Goal: Understand process/instructions

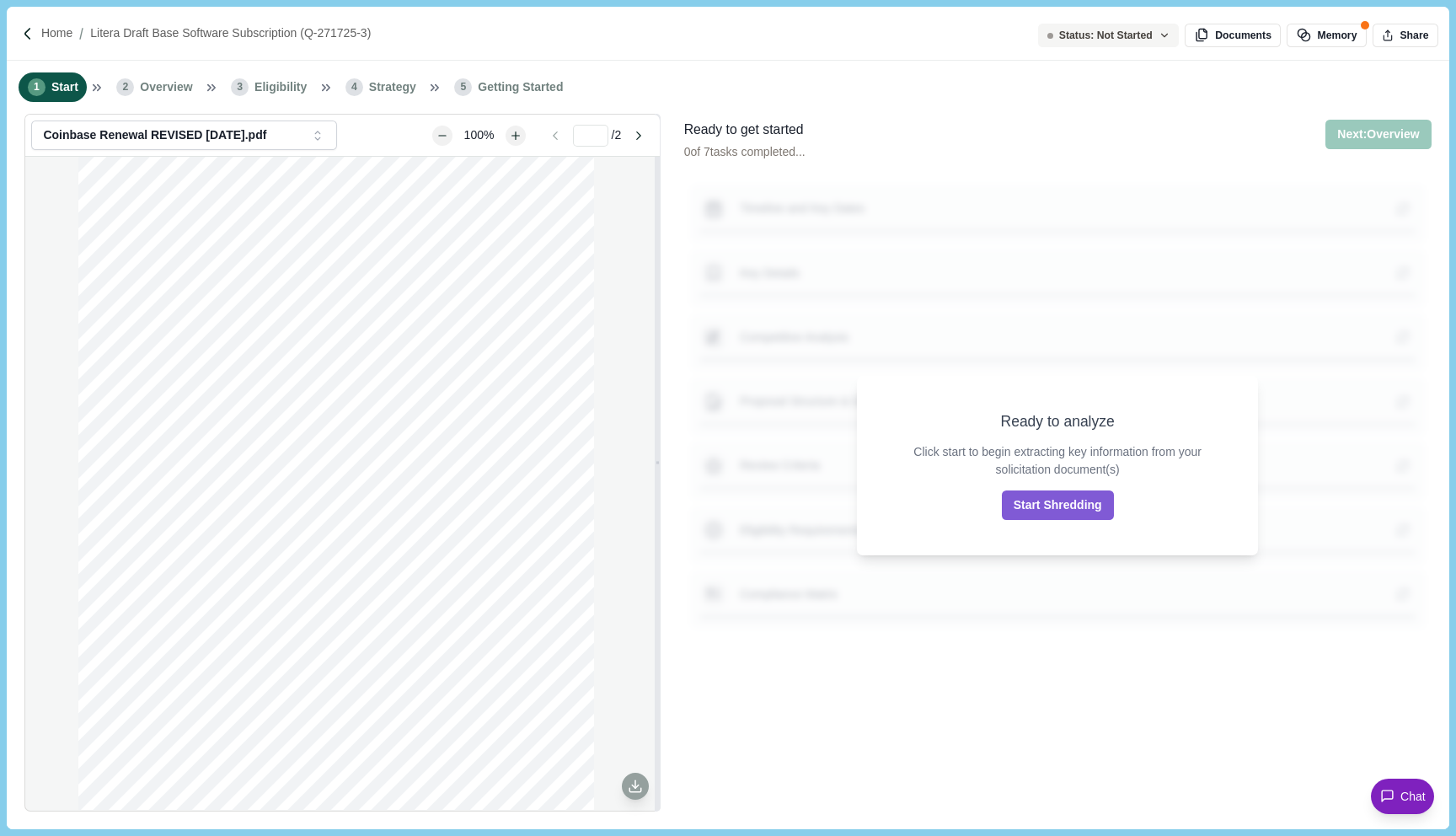
click at [1385, 800] on icon at bounding box center [1386, 796] width 15 height 15
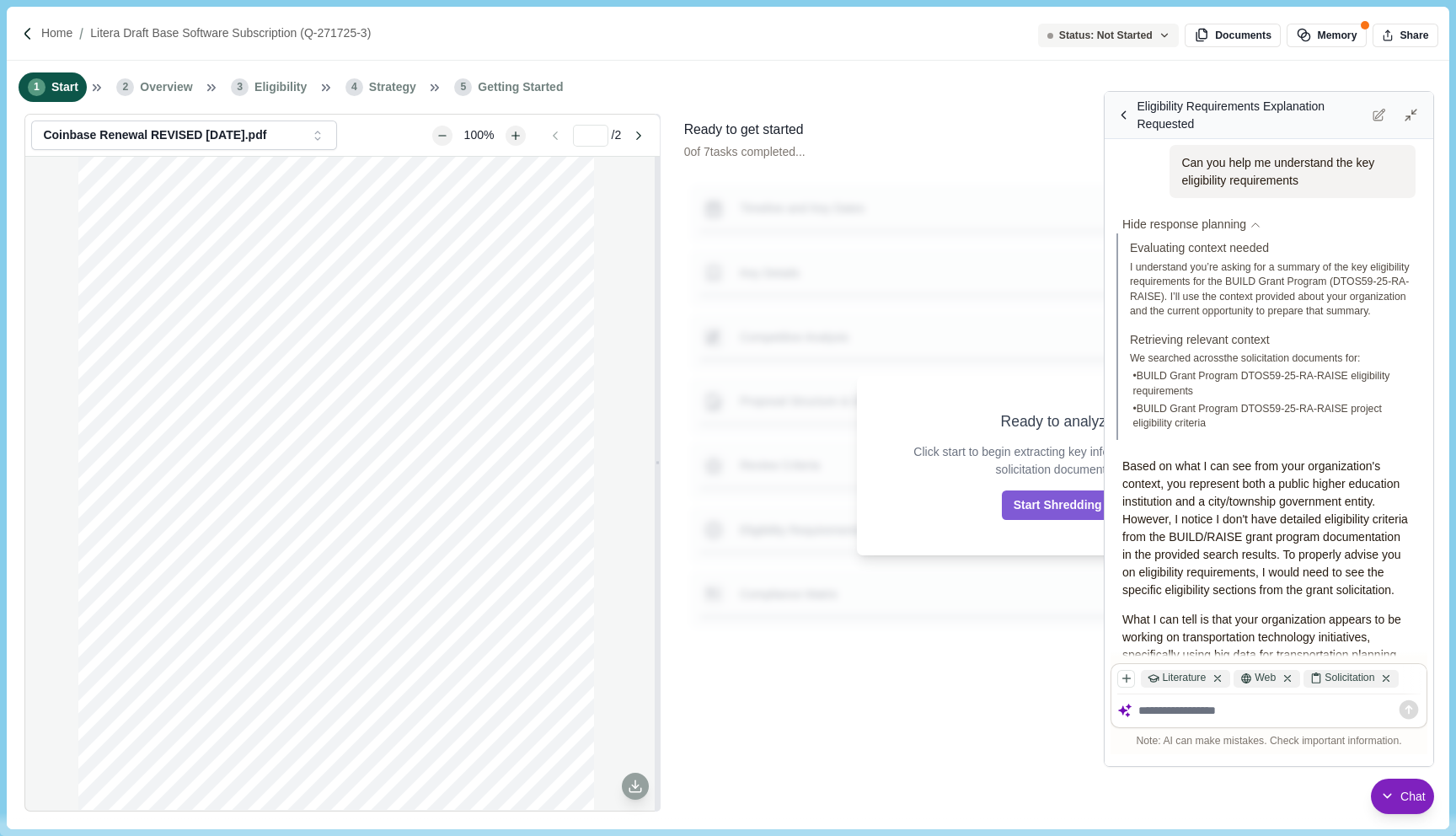
click at [1245, 230] on span "Hide response planning" at bounding box center [1184, 225] width 124 height 18
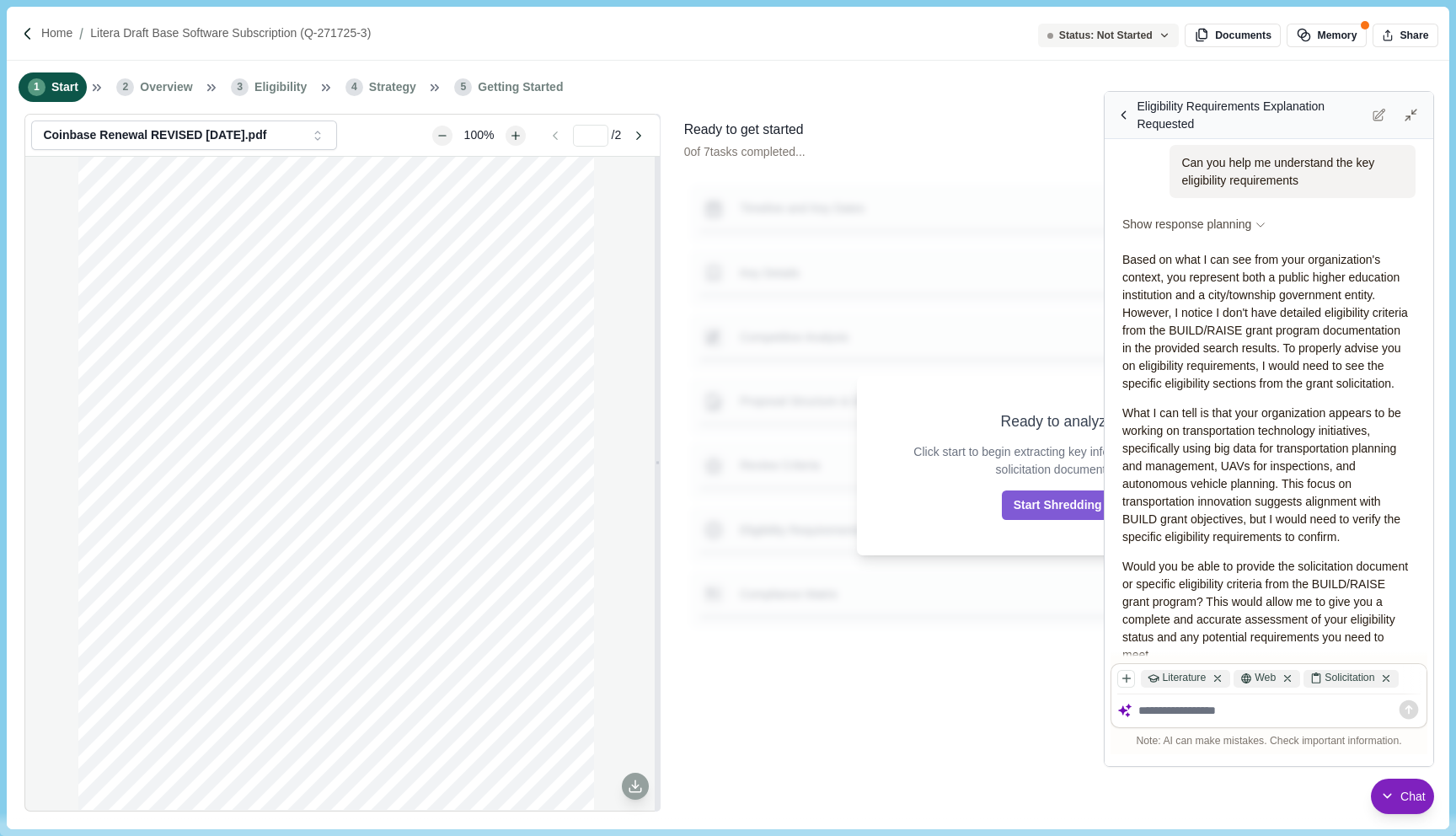
click at [1249, 231] on span "Show response planning" at bounding box center [1186, 225] width 129 height 18
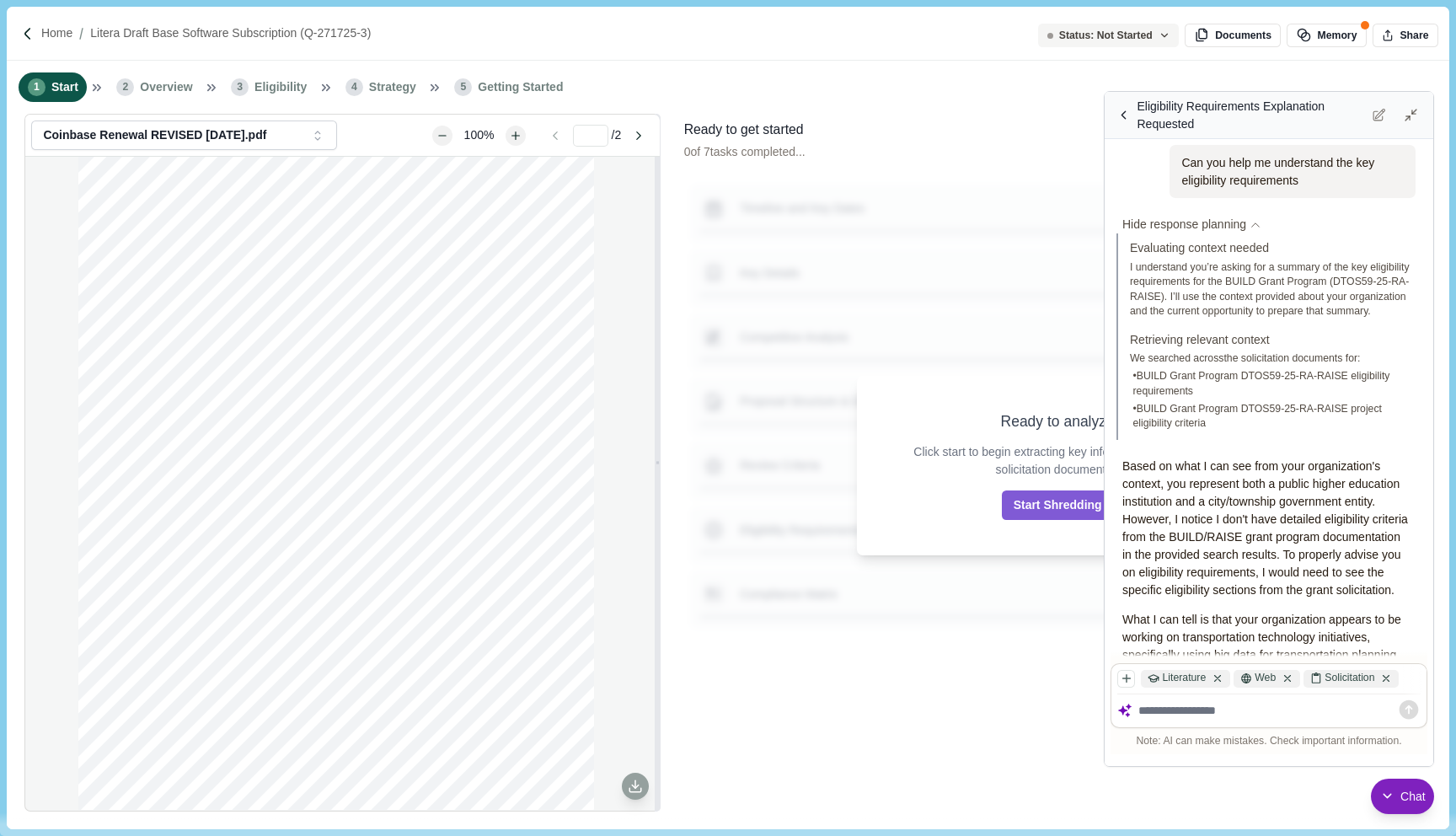
click at [1246, 232] on span "Hide response planning" at bounding box center [1184, 225] width 124 height 18
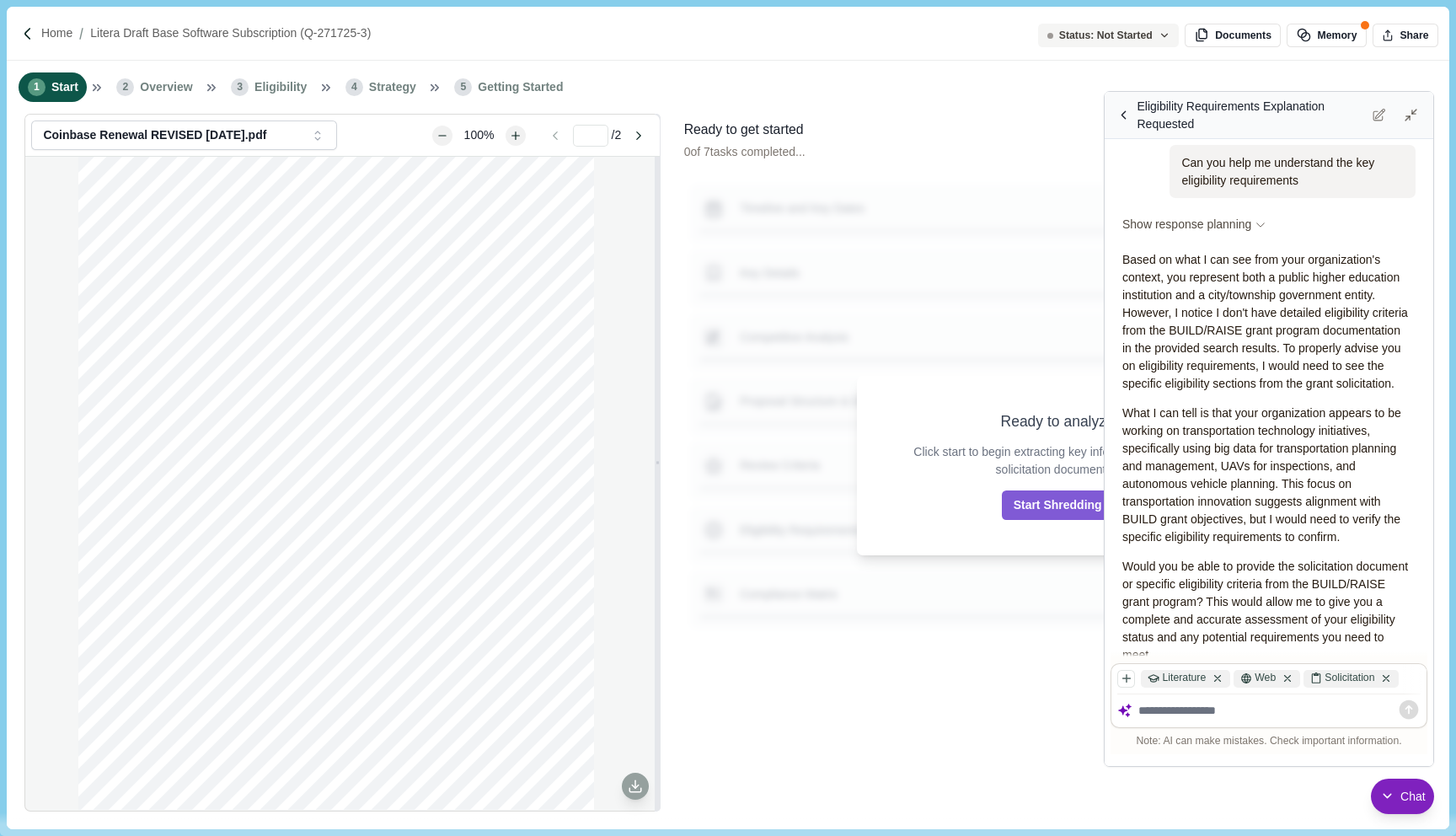
click at [1249, 229] on span "Show response planning" at bounding box center [1186, 225] width 129 height 18
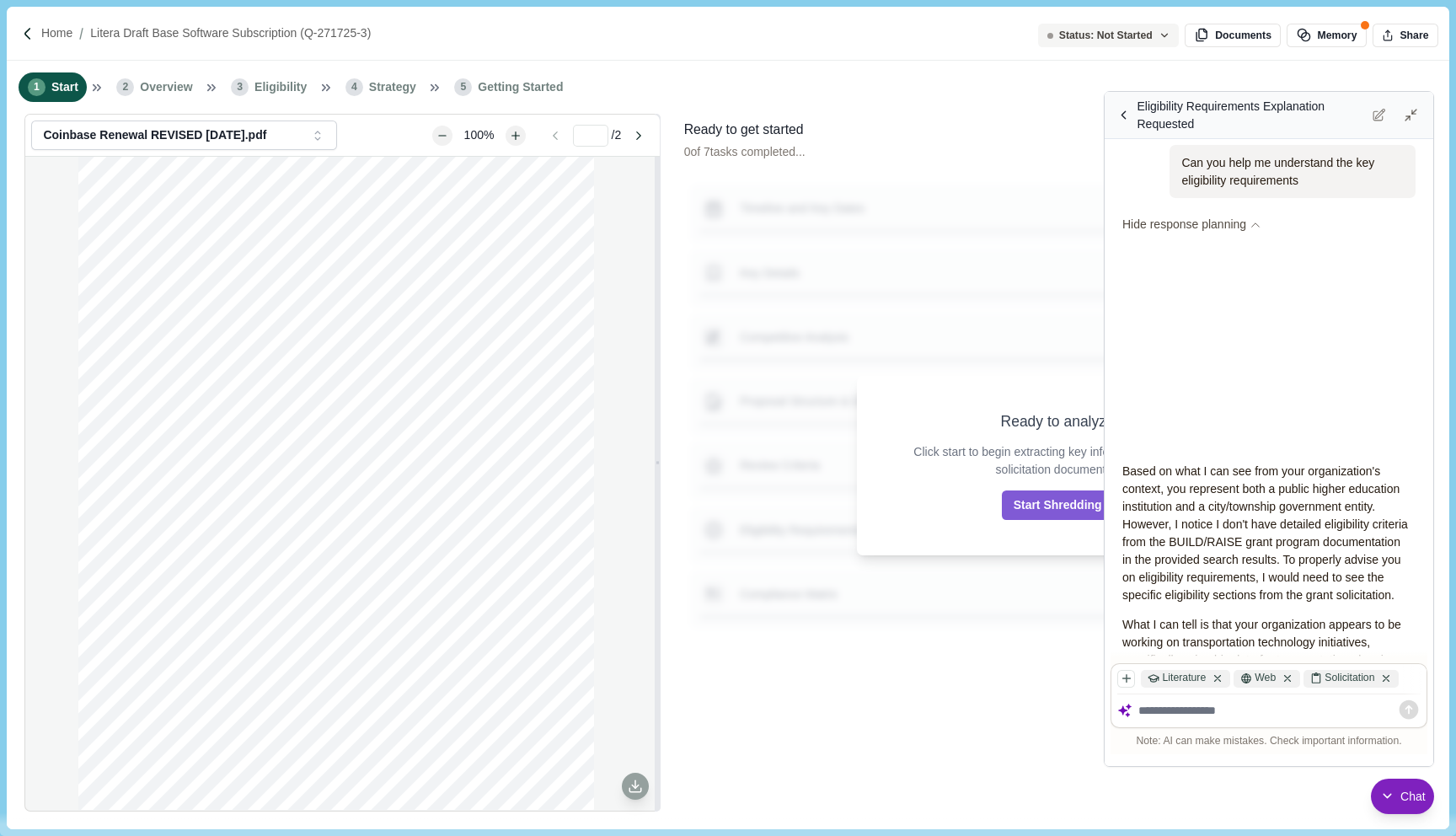
click at [1246, 229] on span "Hide response planning" at bounding box center [1184, 225] width 124 height 18
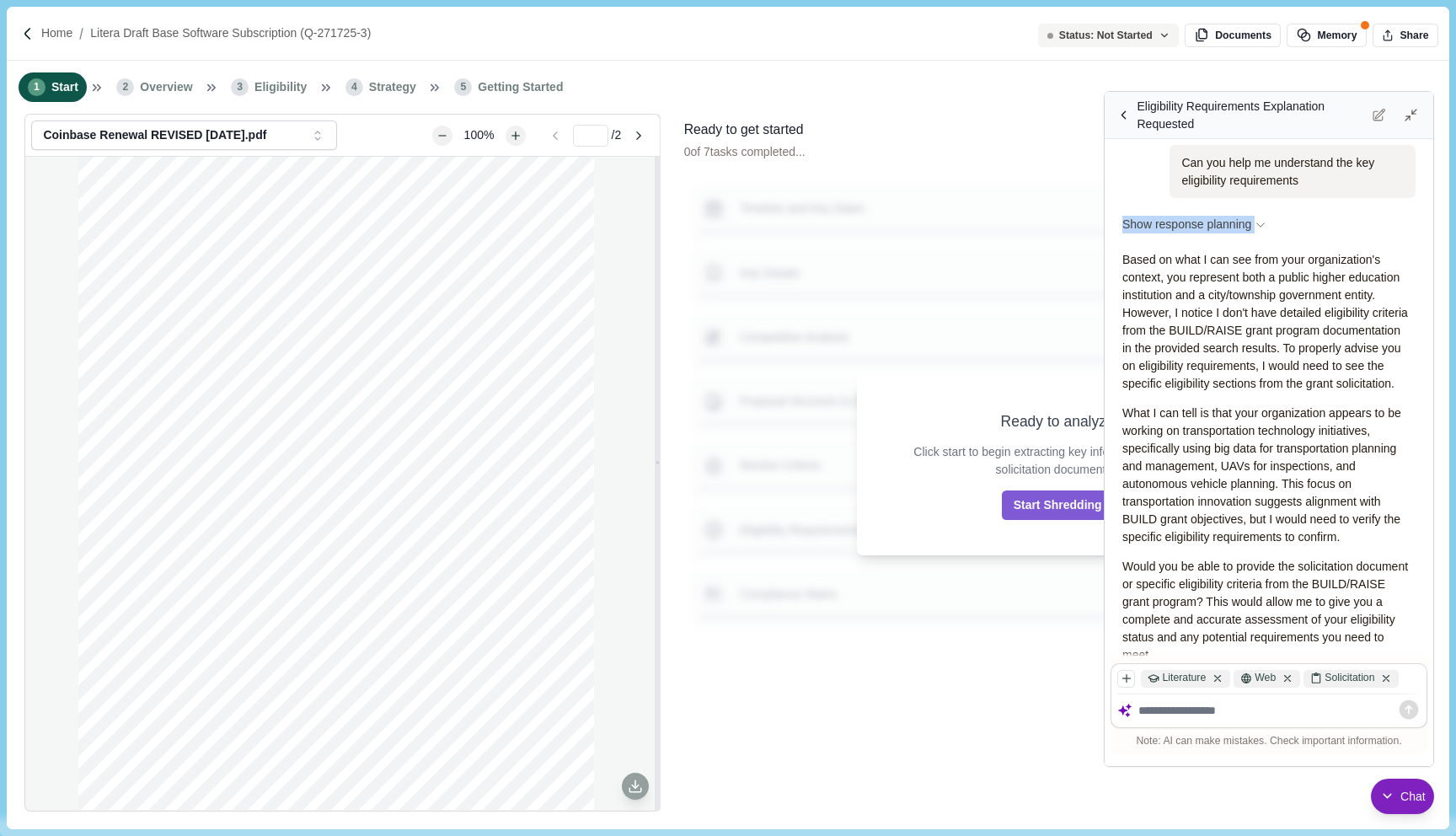
click at [1249, 229] on span "Show response planning" at bounding box center [1186, 225] width 129 height 18
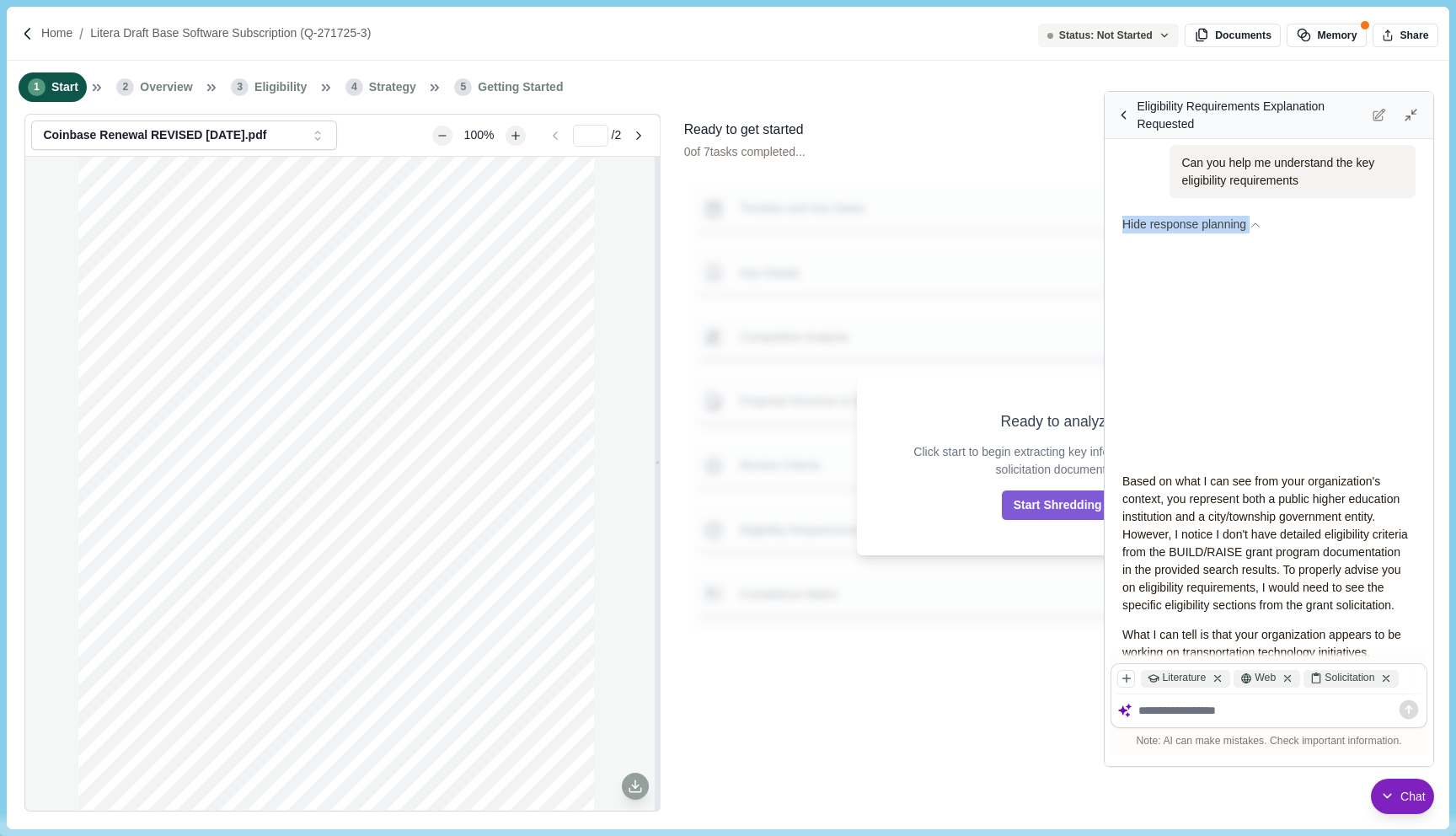
click at [1246, 229] on span "Hide response planning" at bounding box center [1184, 225] width 124 height 18
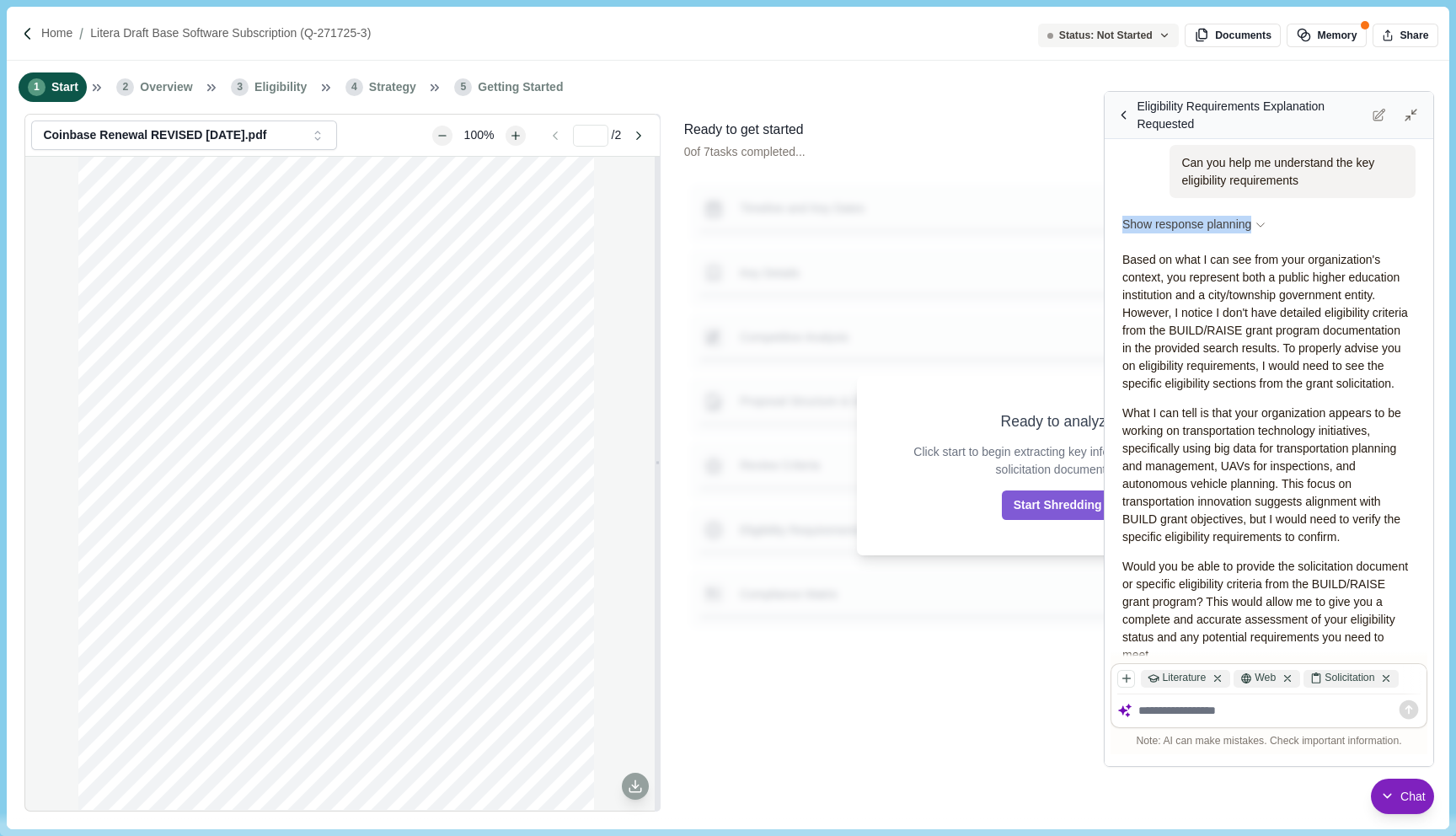
click at [1261, 224] on icon at bounding box center [1260, 224] width 8 height 3
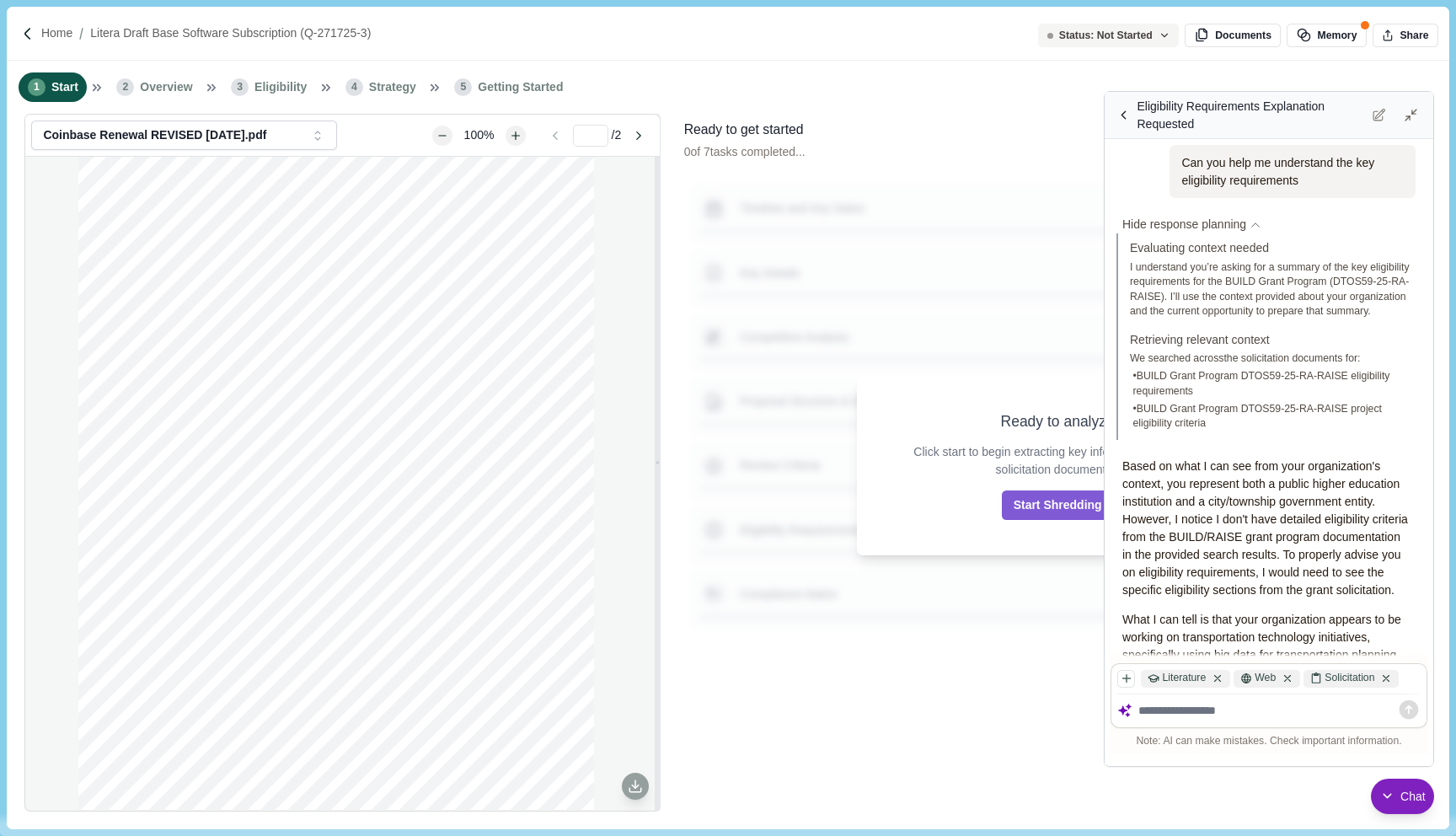
click at [1261, 224] on icon at bounding box center [1255, 225] width 12 height 12
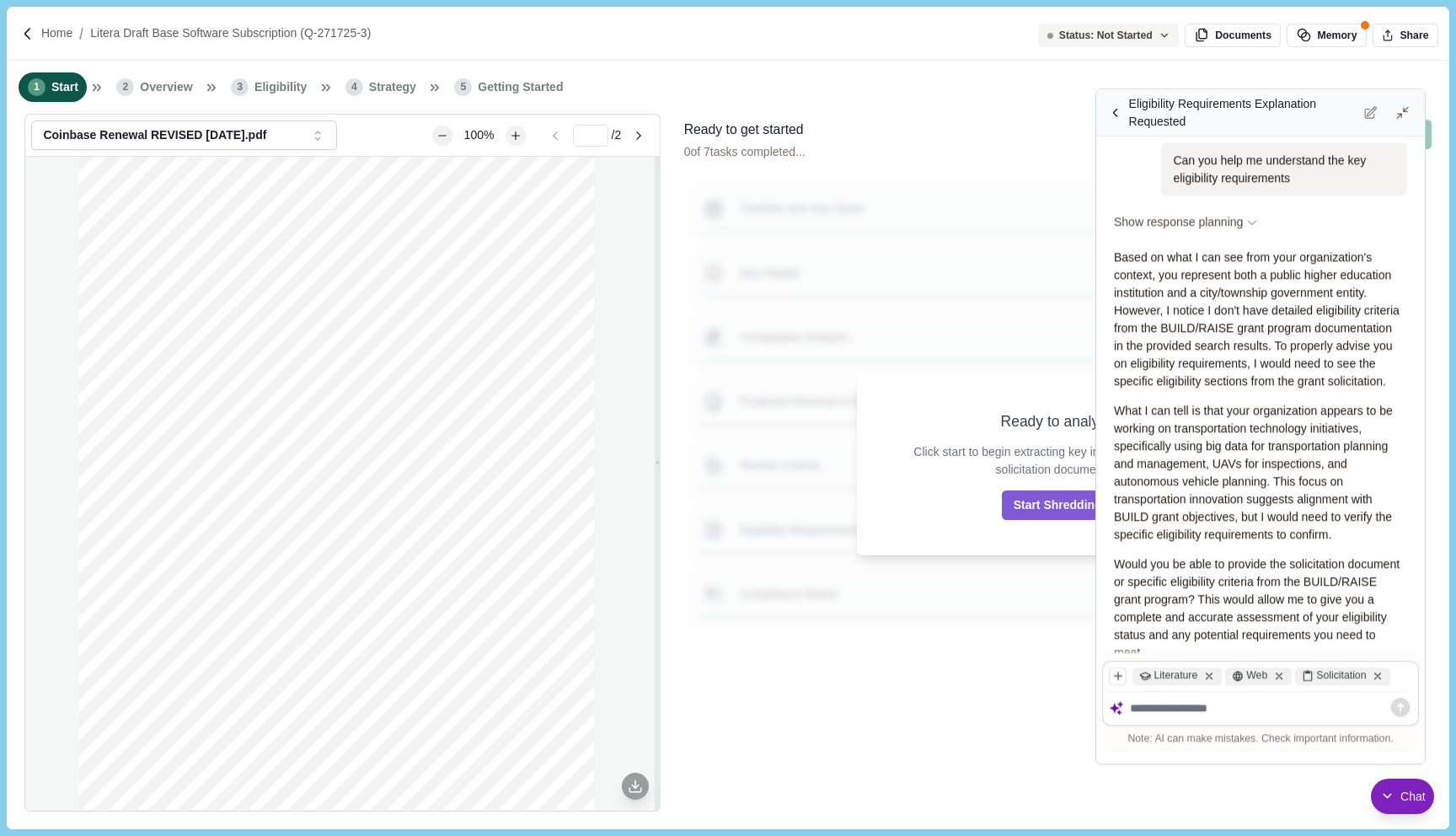
click at [1217, 129] on div "Eligibility Requirements Explanation Requested" at bounding box center [1243, 113] width 229 height 35
